Goal: Information Seeking & Learning: Learn about a topic

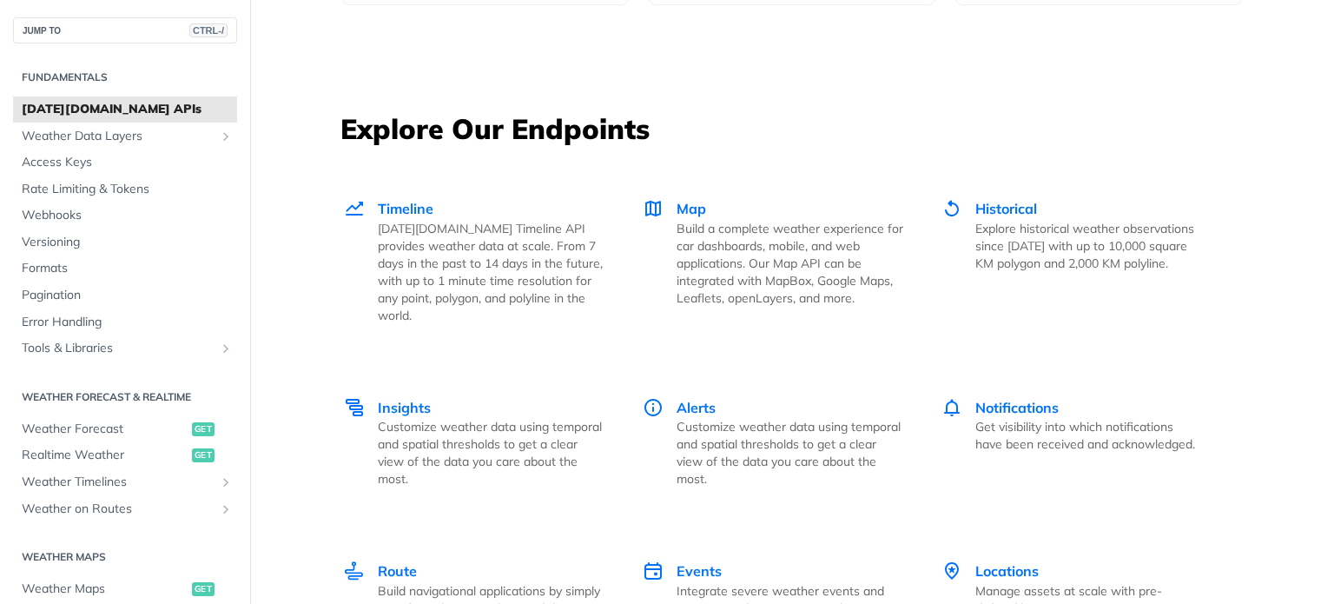
scroll to position [2345, 0]
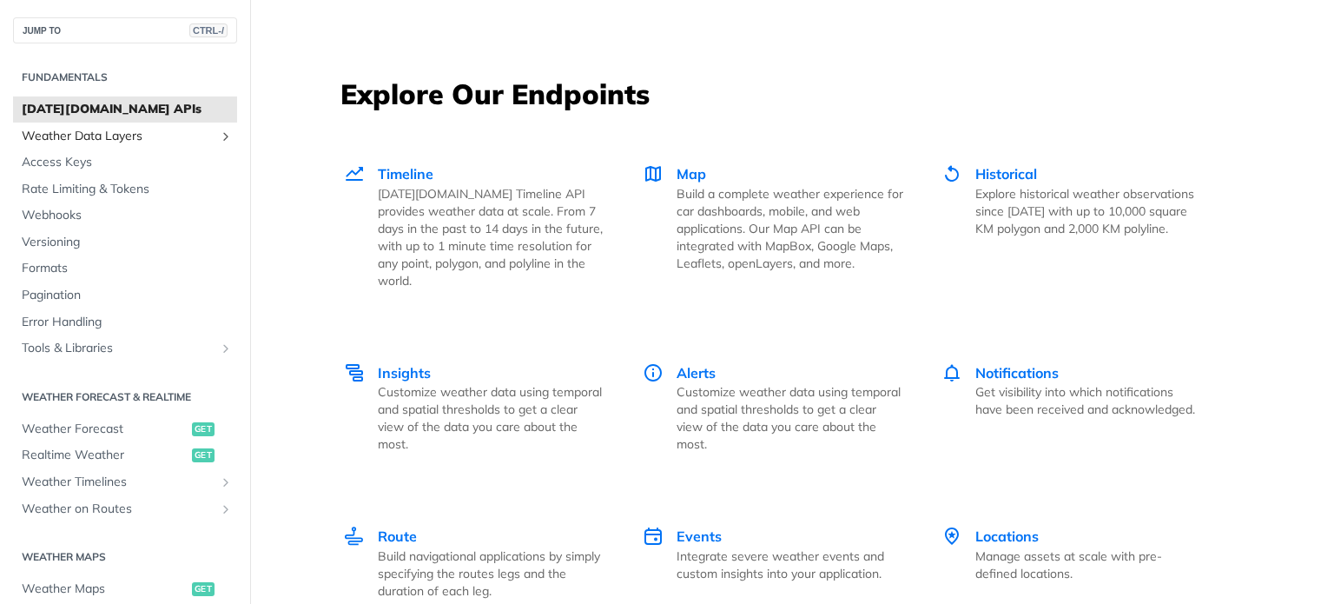
click at [137, 145] on link "Weather Data Layers" at bounding box center [125, 136] width 224 height 26
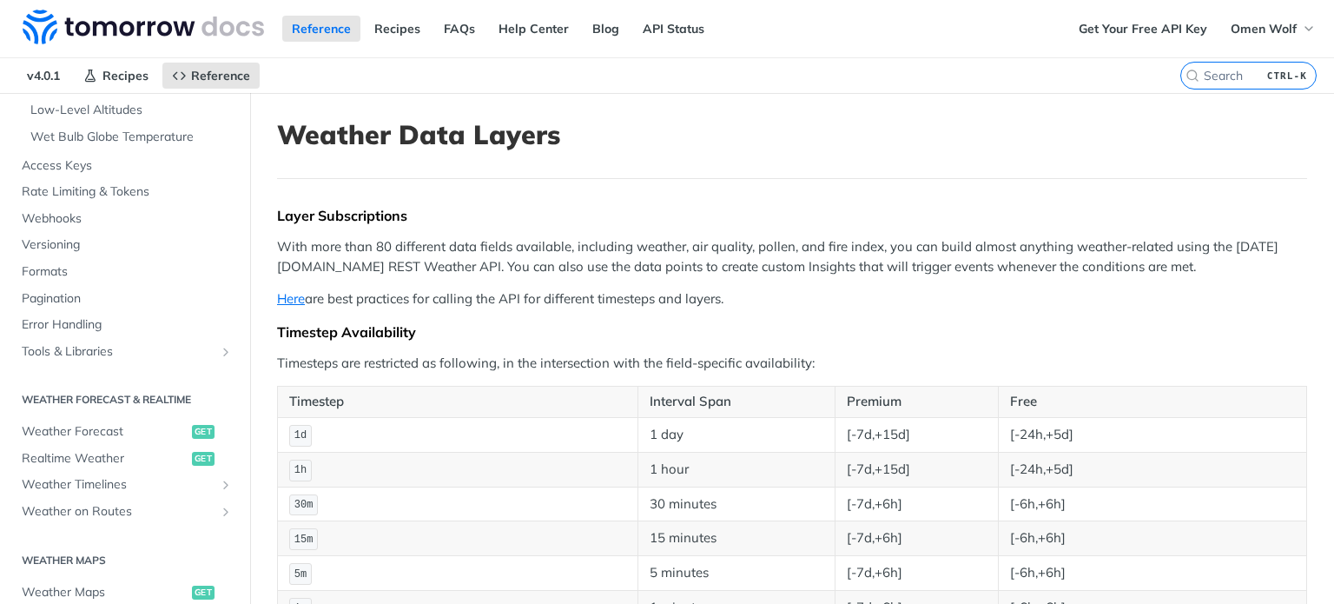
scroll to position [521, 0]
click at [144, 188] on span "Rate Limiting & Tokens" at bounding box center [127, 187] width 211 height 17
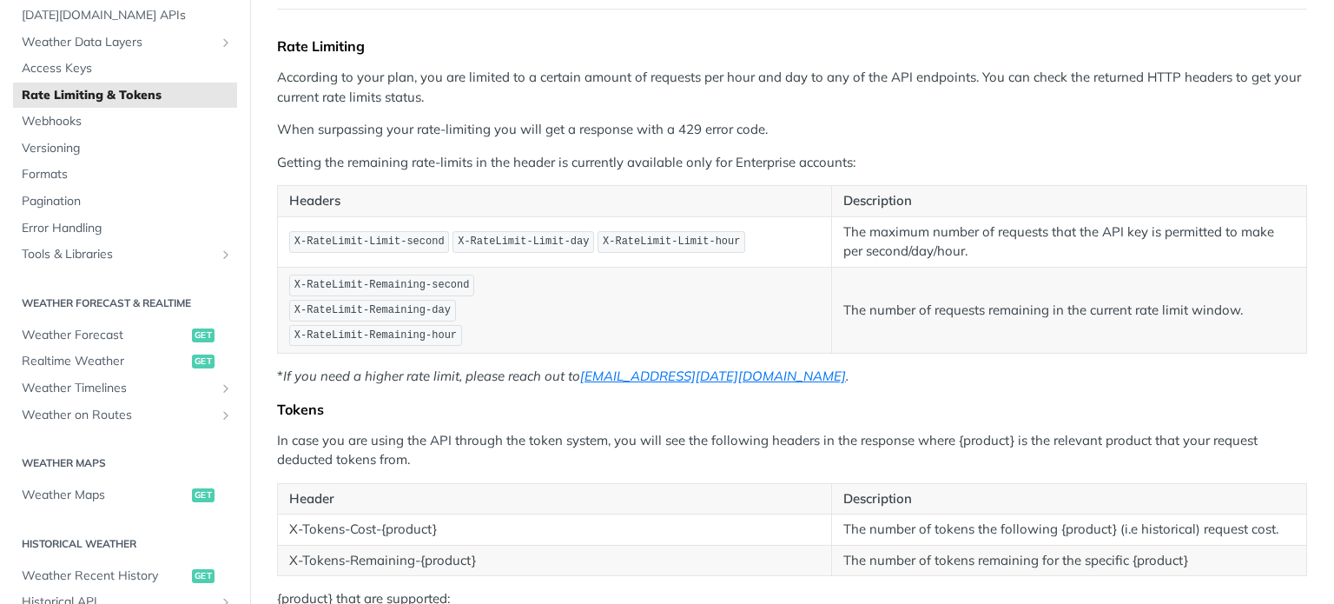
scroll to position [174, 0]
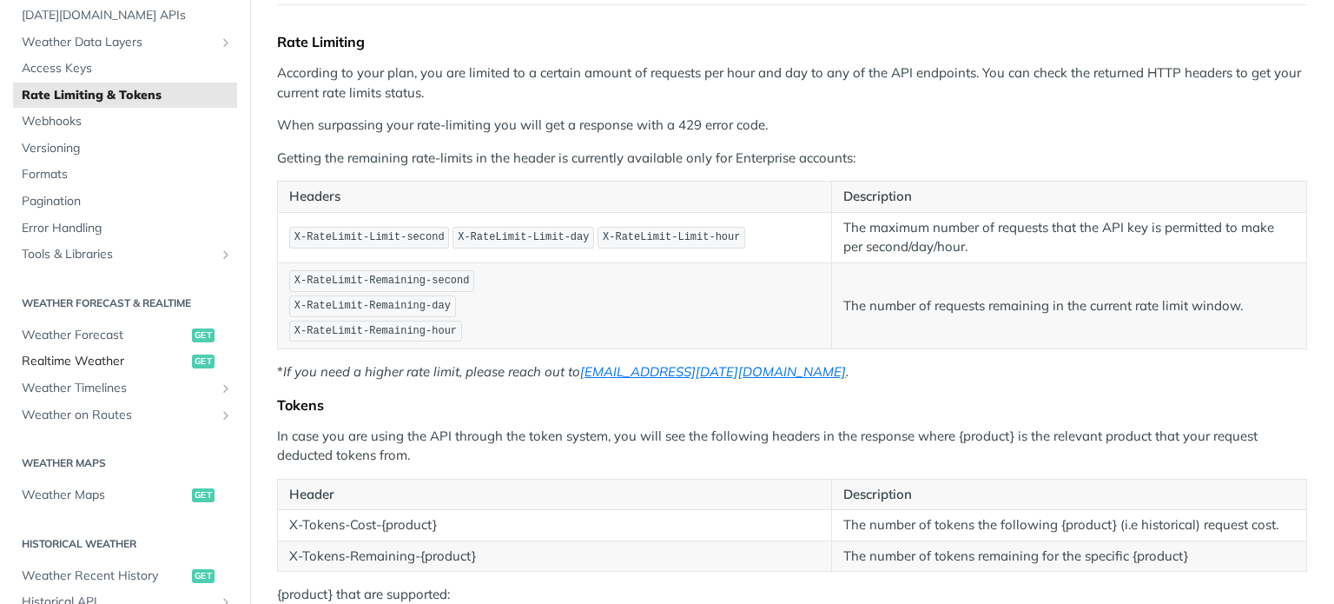
click at [114, 358] on span "Realtime Weather" at bounding box center [105, 361] width 166 height 17
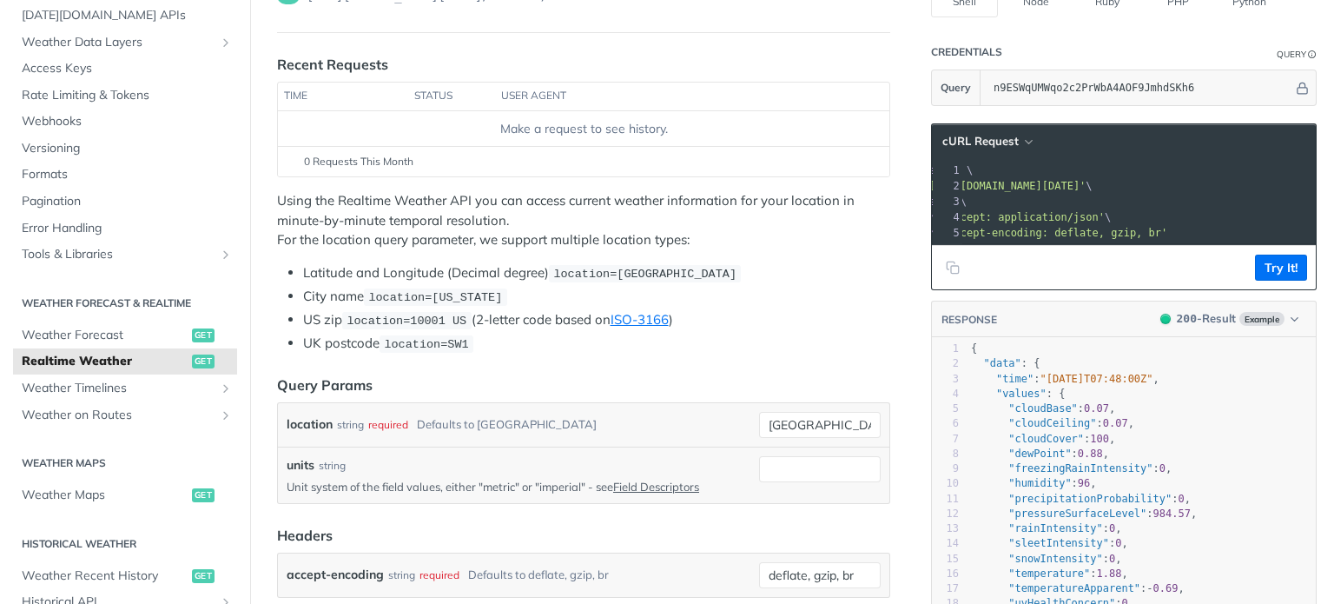
scroll to position [0, 126]
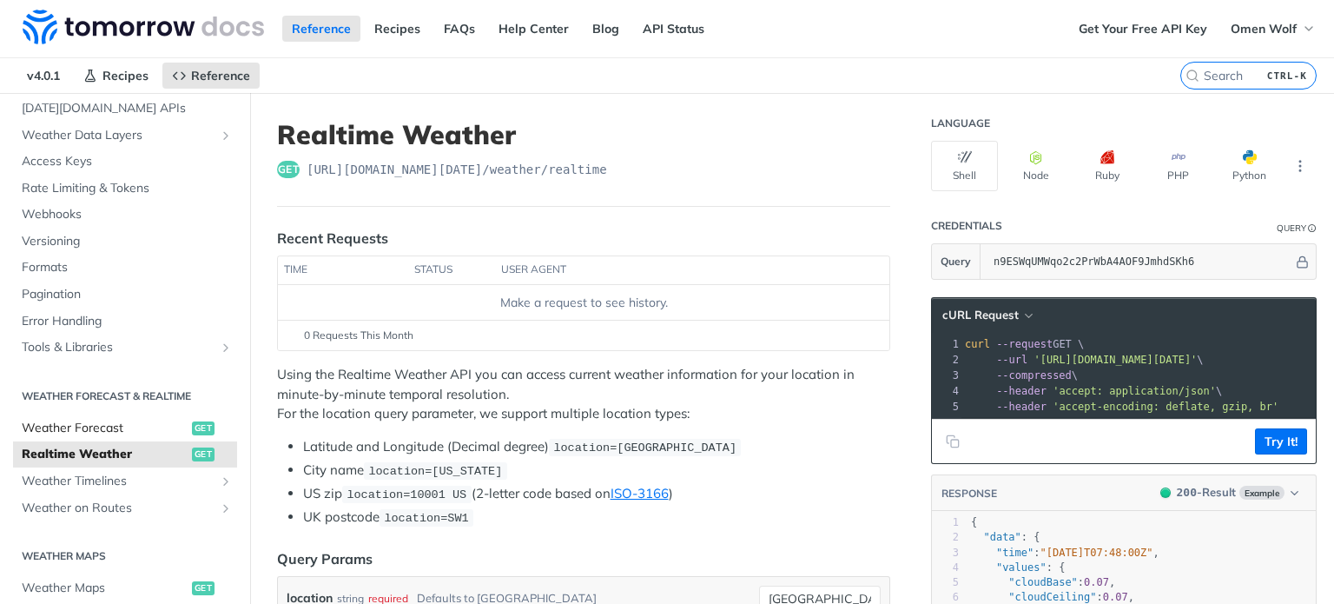
click at [125, 425] on span "Weather Forecast" at bounding box center [105, 428] width 166 height 17
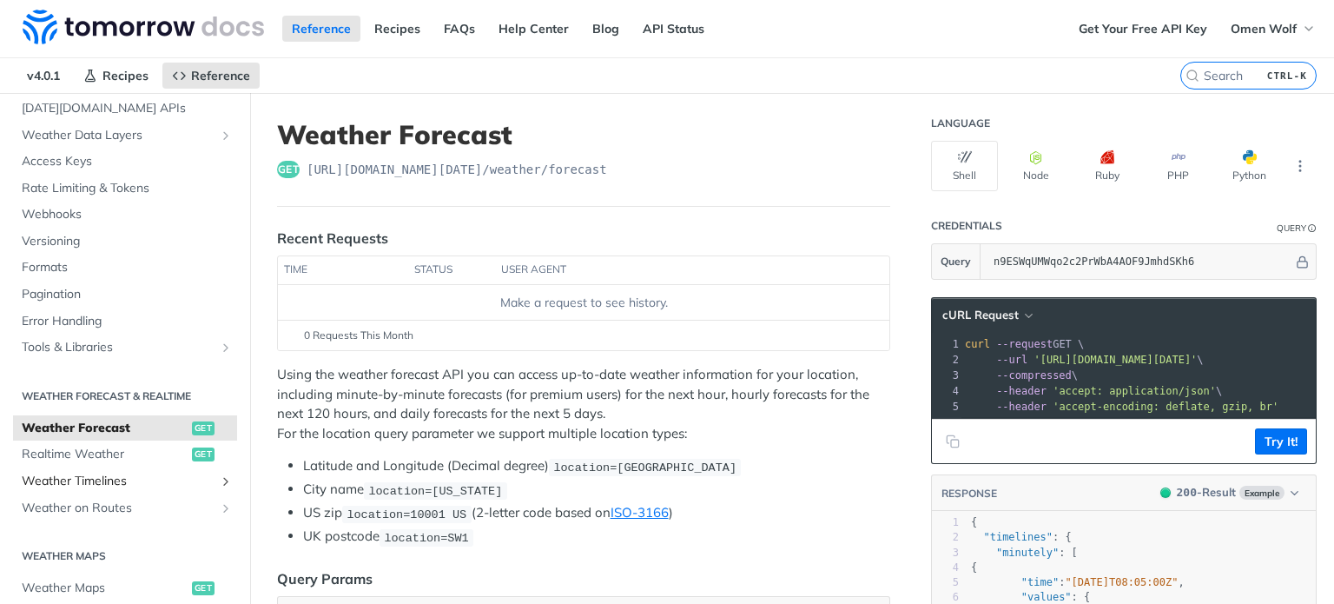
click at [177, 480] on span "Weather Timelines" at bounding box center [118, 480] width 193 height 17
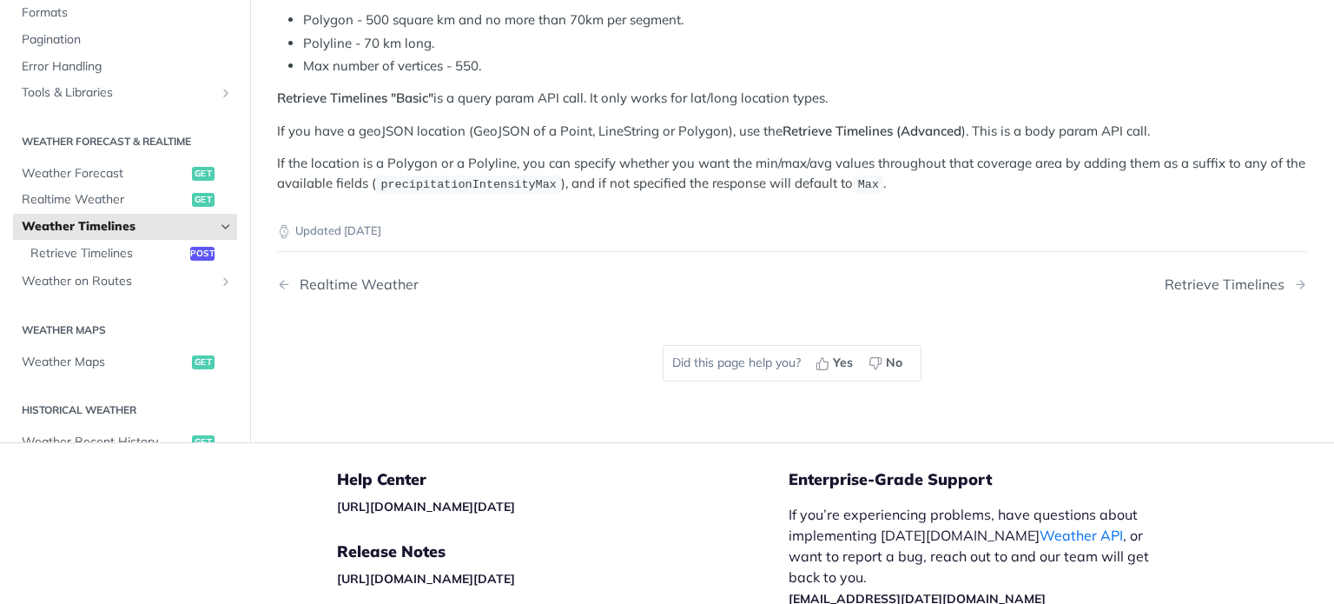
scroll to position [347, 0]
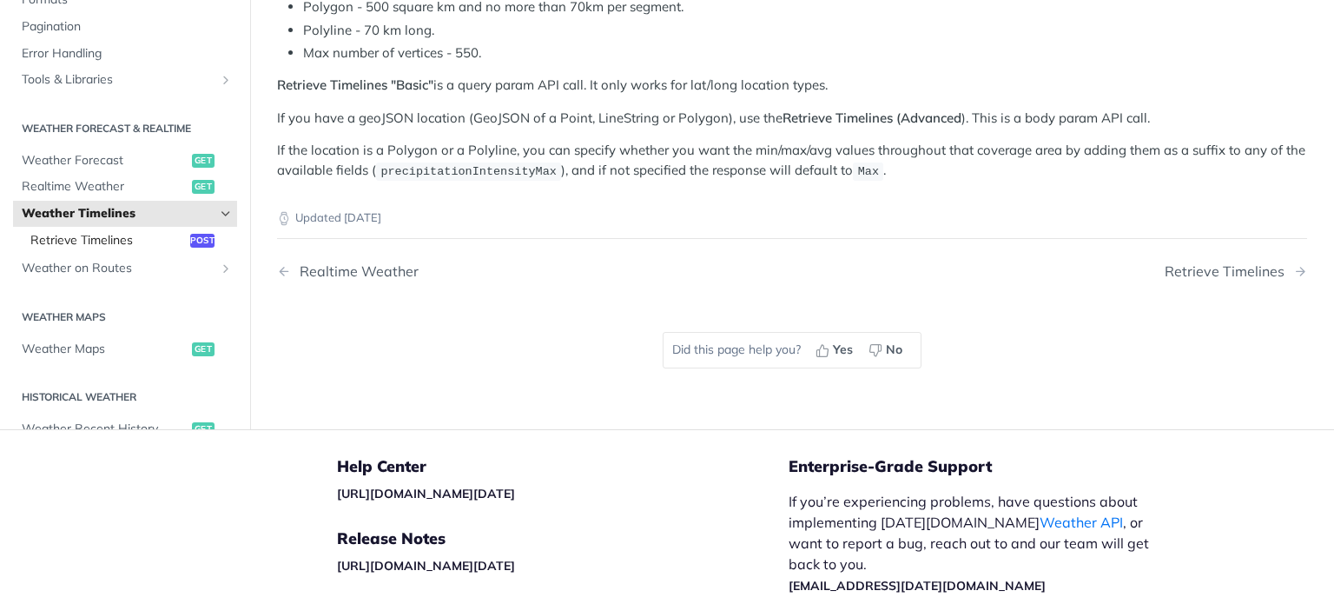
click at [168, 236] on span "Retrieve Timelines" at bounding box center [107, 239] width 155 height 17
